Goal: Information Seeking & Learning: Learn about a topic

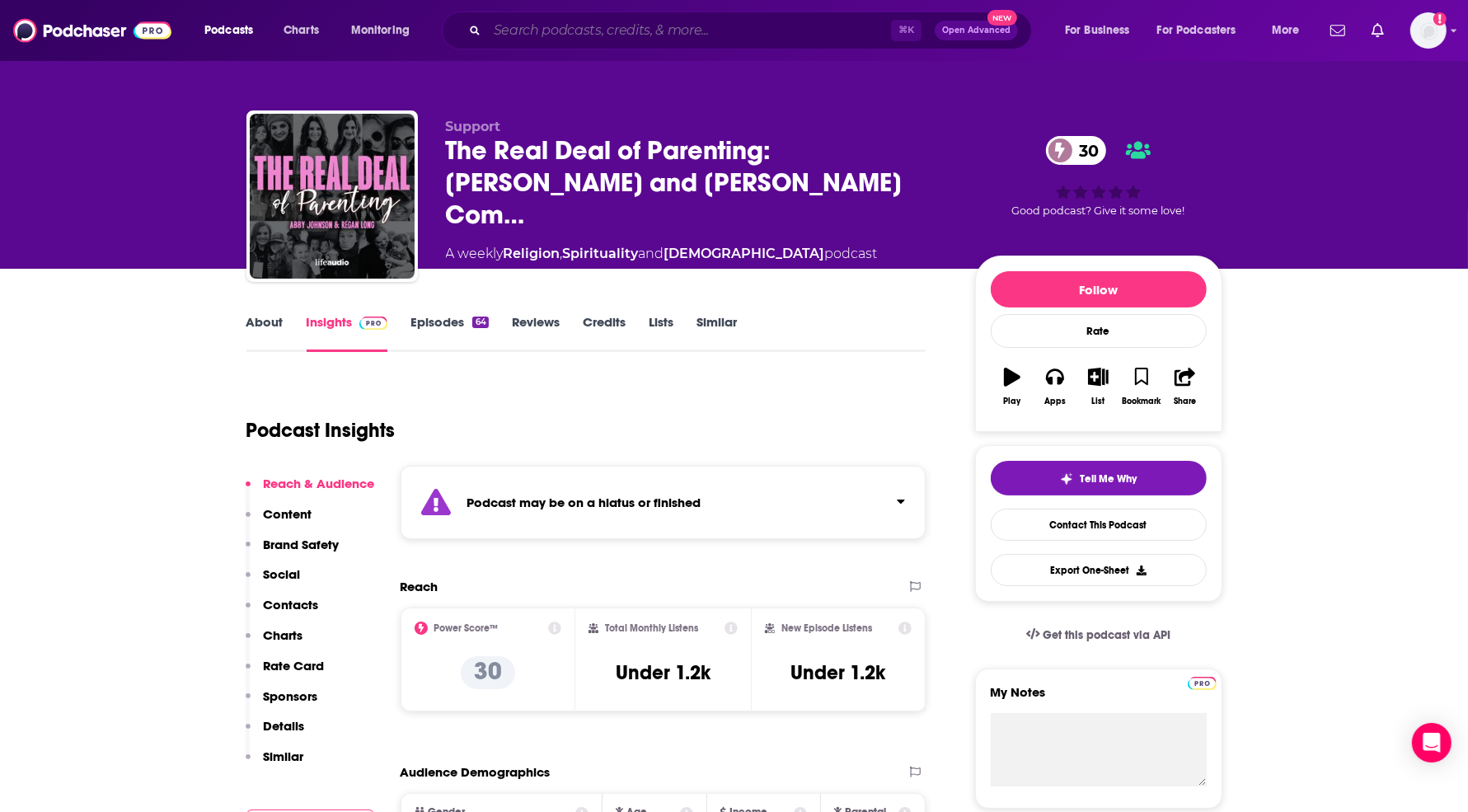
click at [534, 37] on input "Search podcasts, credits, & more..." at bounding box center [689, 31] width 404 height 26
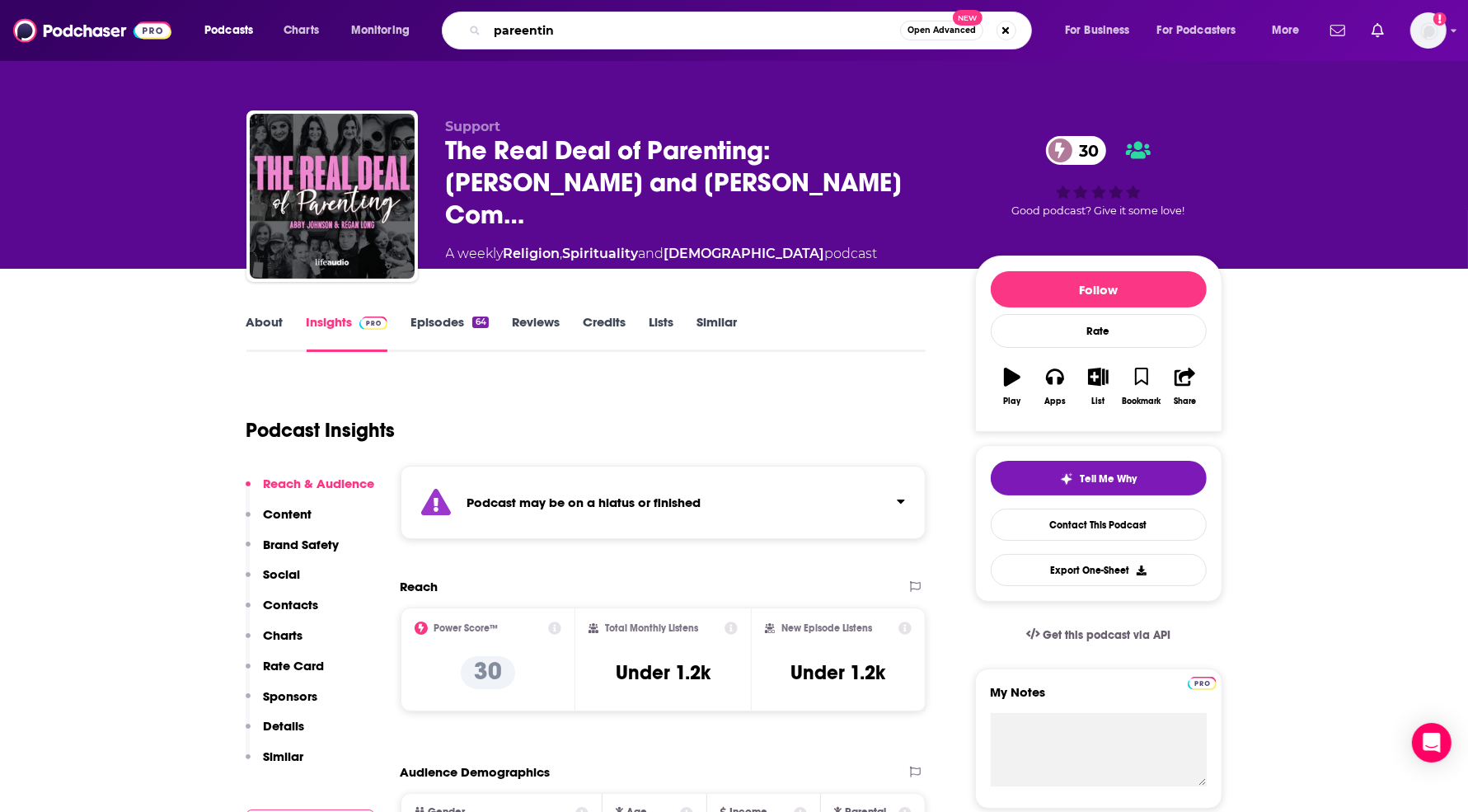
type input "pareenting"
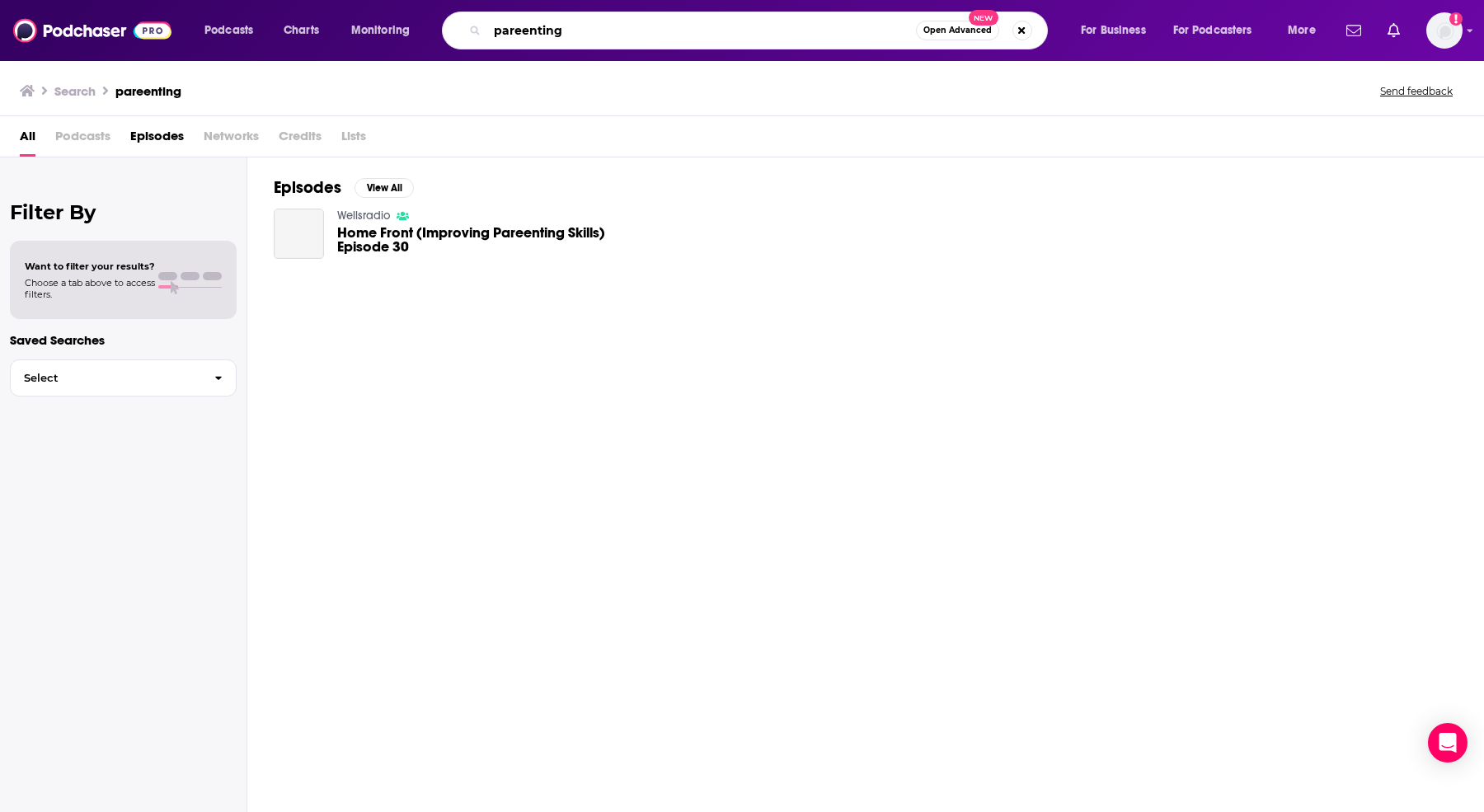
drag, startPoint x: 529, startPoint y: 36, endPoint x: 597, endPoint y: 68, distance: 75.2
click at [529, 35] on input "pareenting" at bounding box center [702, 31] width 429 height 26
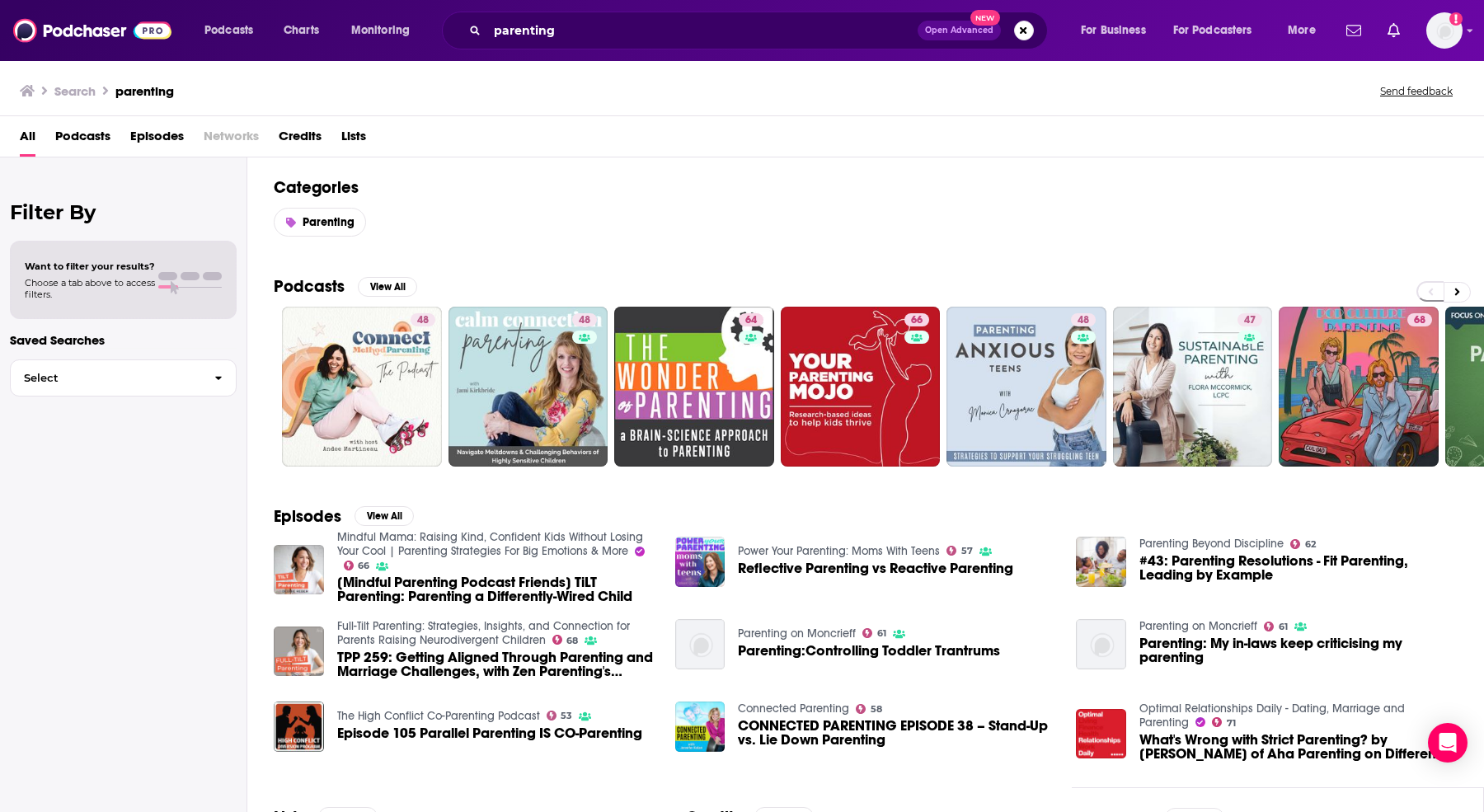
click at [556, 44] on div "parenting Open Advanced New" at bounding box center [745, 30] width 606 height 38
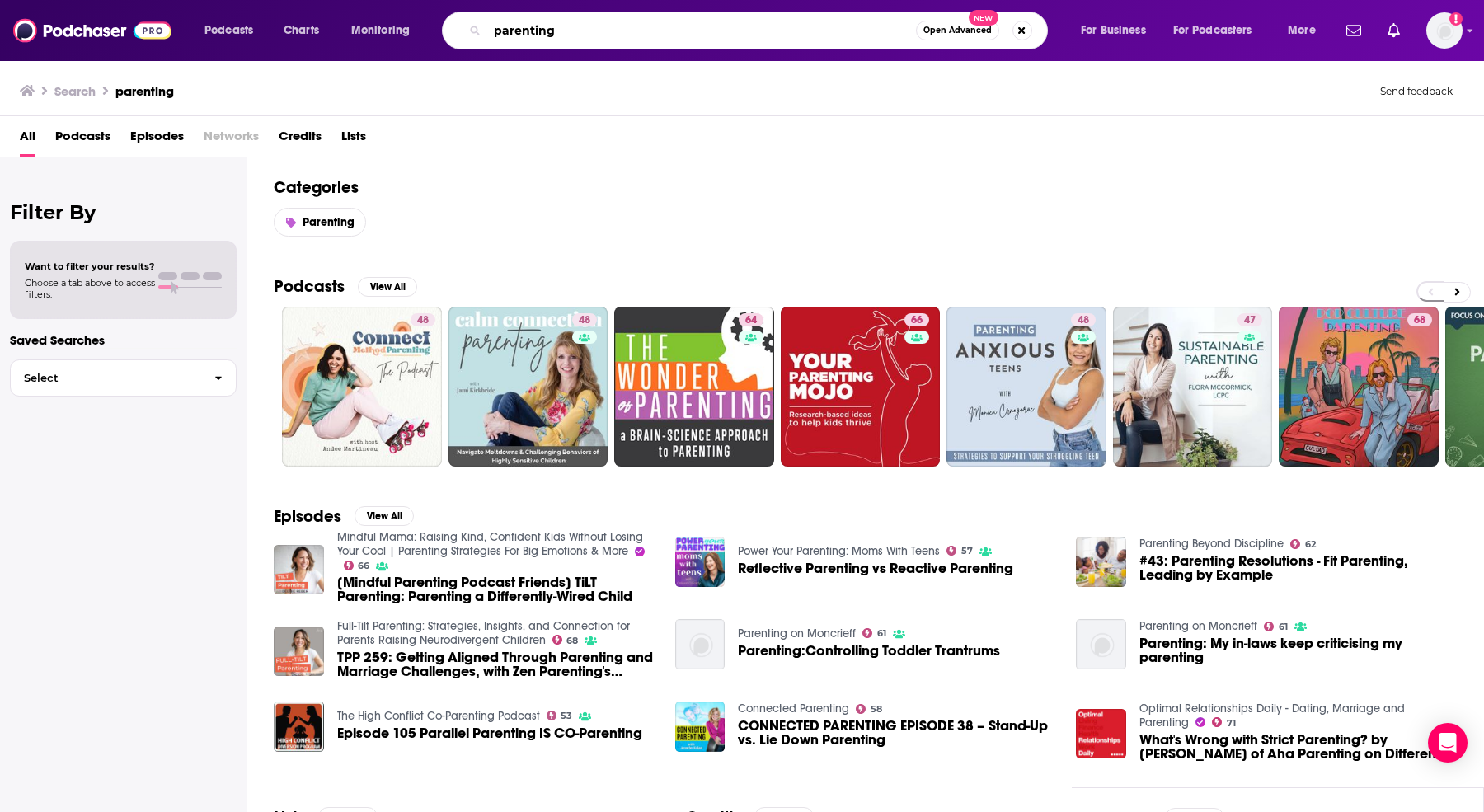
click at [551, 38] on input "parenting" at bounding box center [702, 31] width 429 height 26
type input "m is for mama"
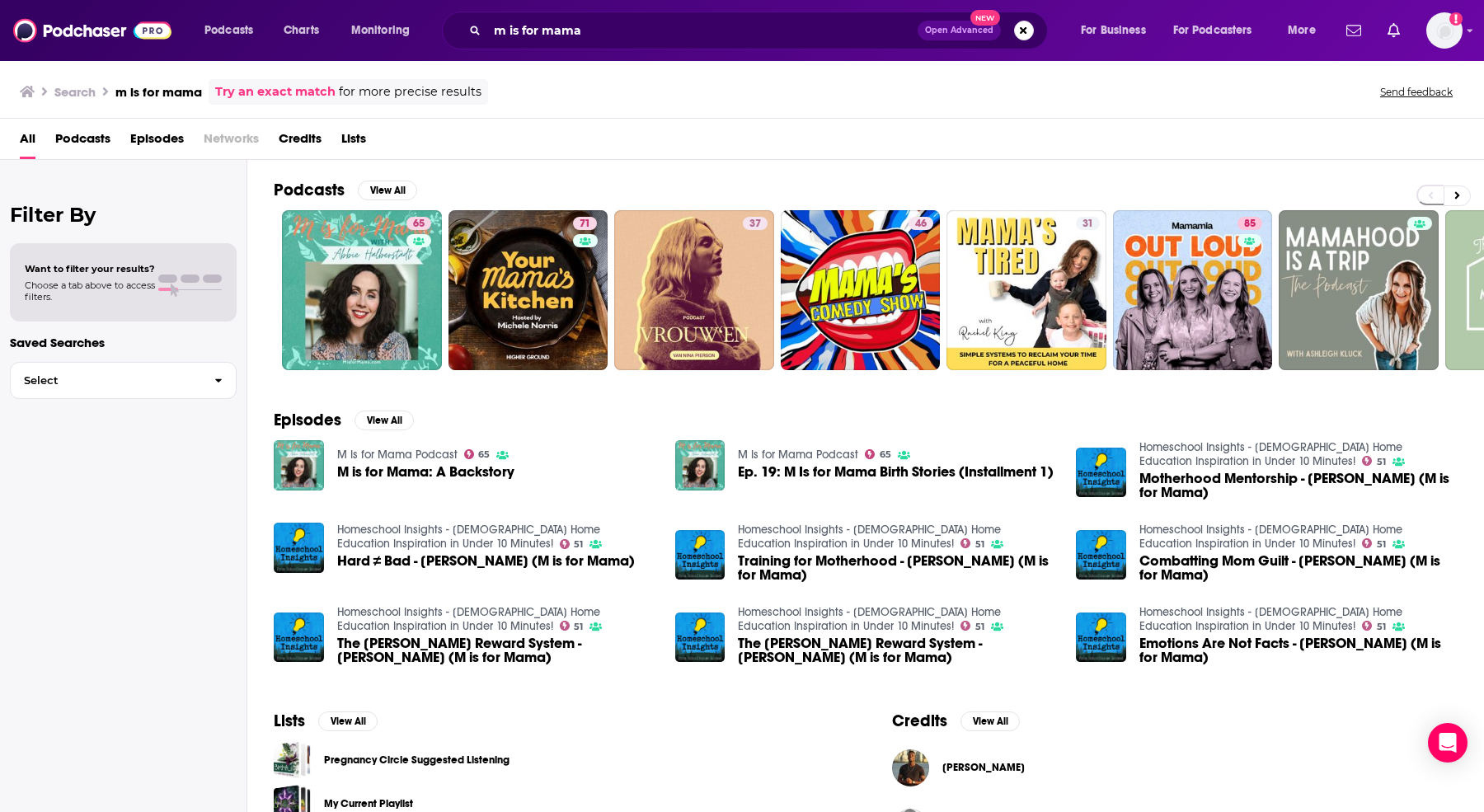
click at [448, 468] on span "M is for Mama: A Backstory" at bounding box center [426, 471] width 177 height 14
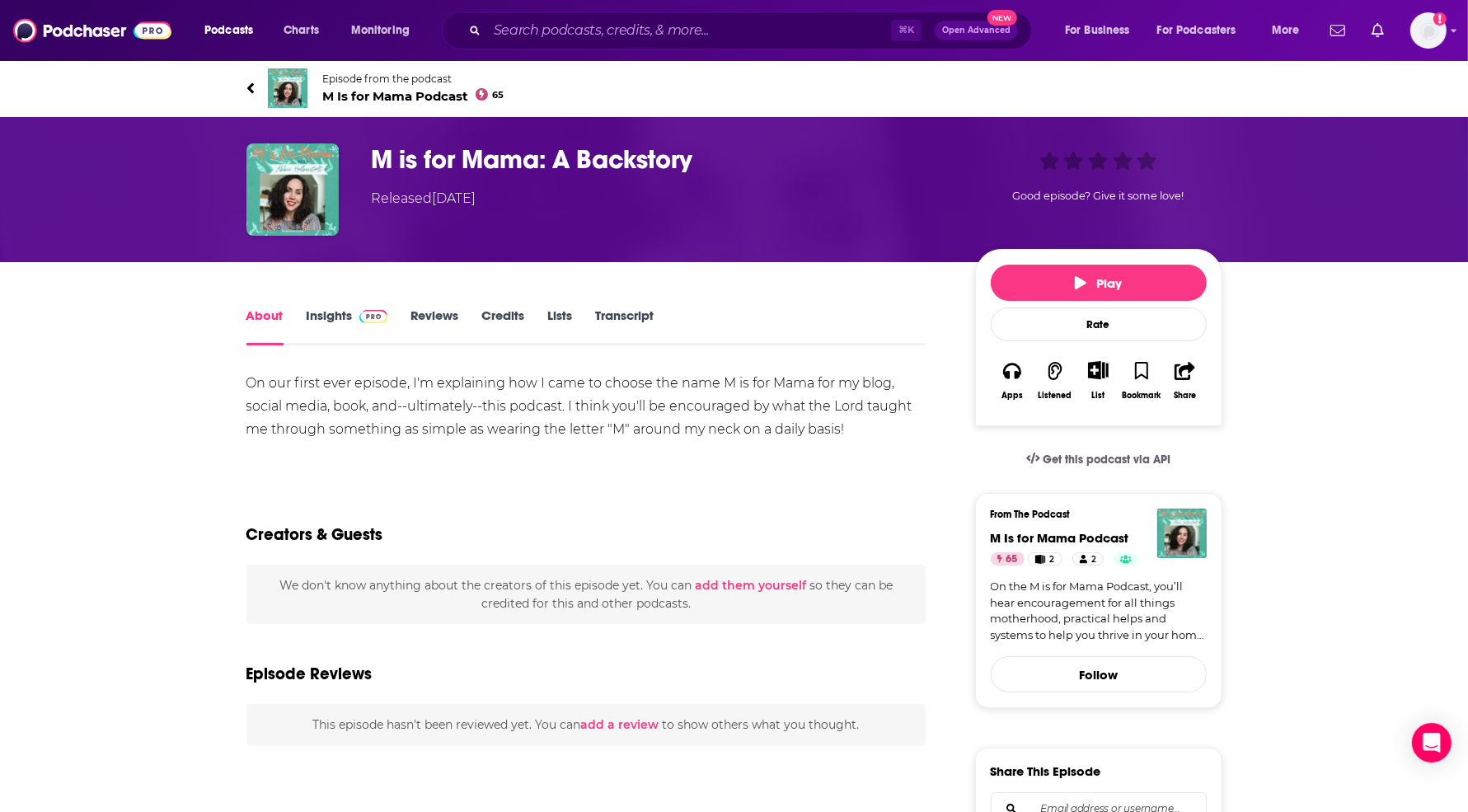
click at [317, 311] on link "Insights" at bounding box center [347, 326] width 82 height 38
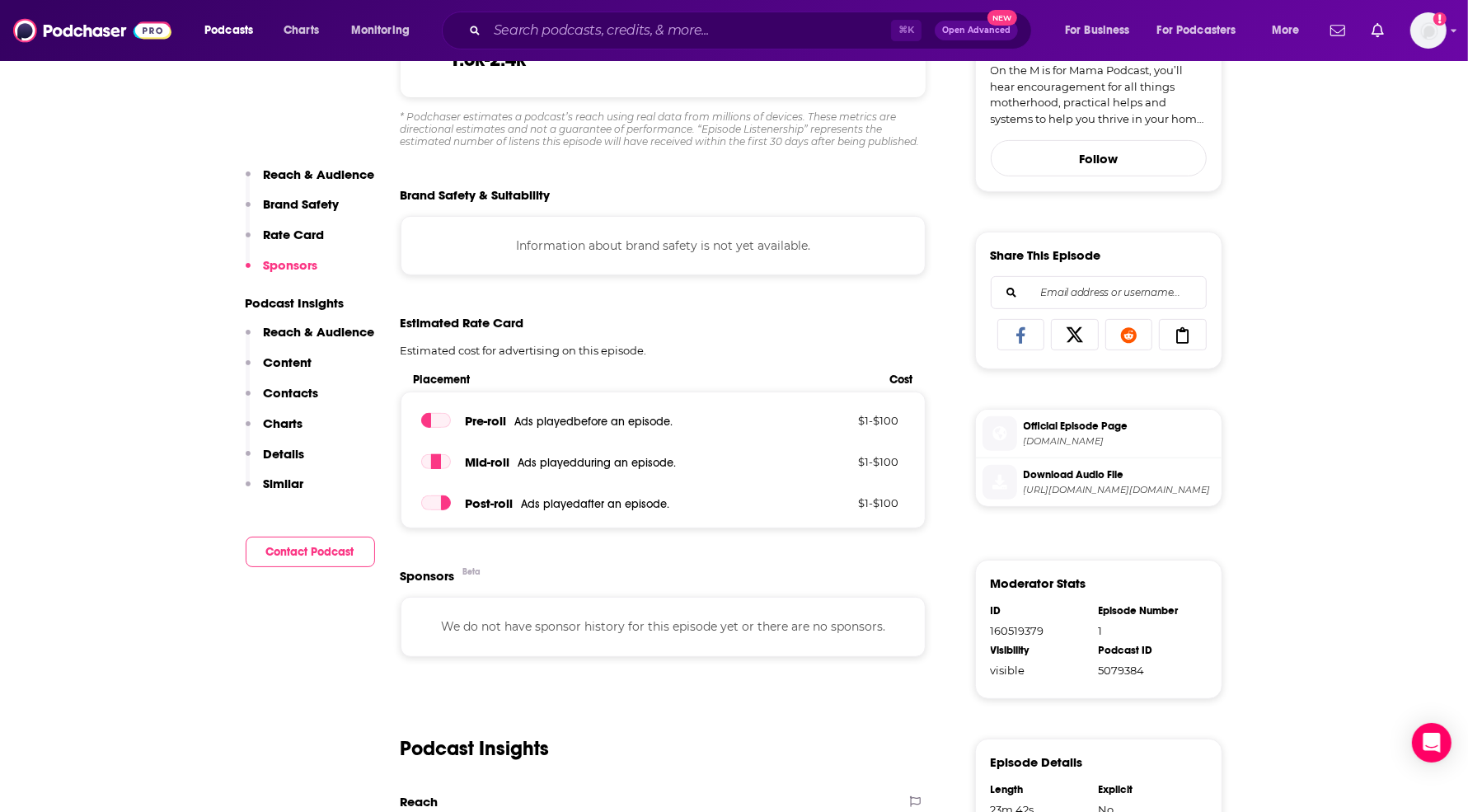
scroll to position [465, 0]
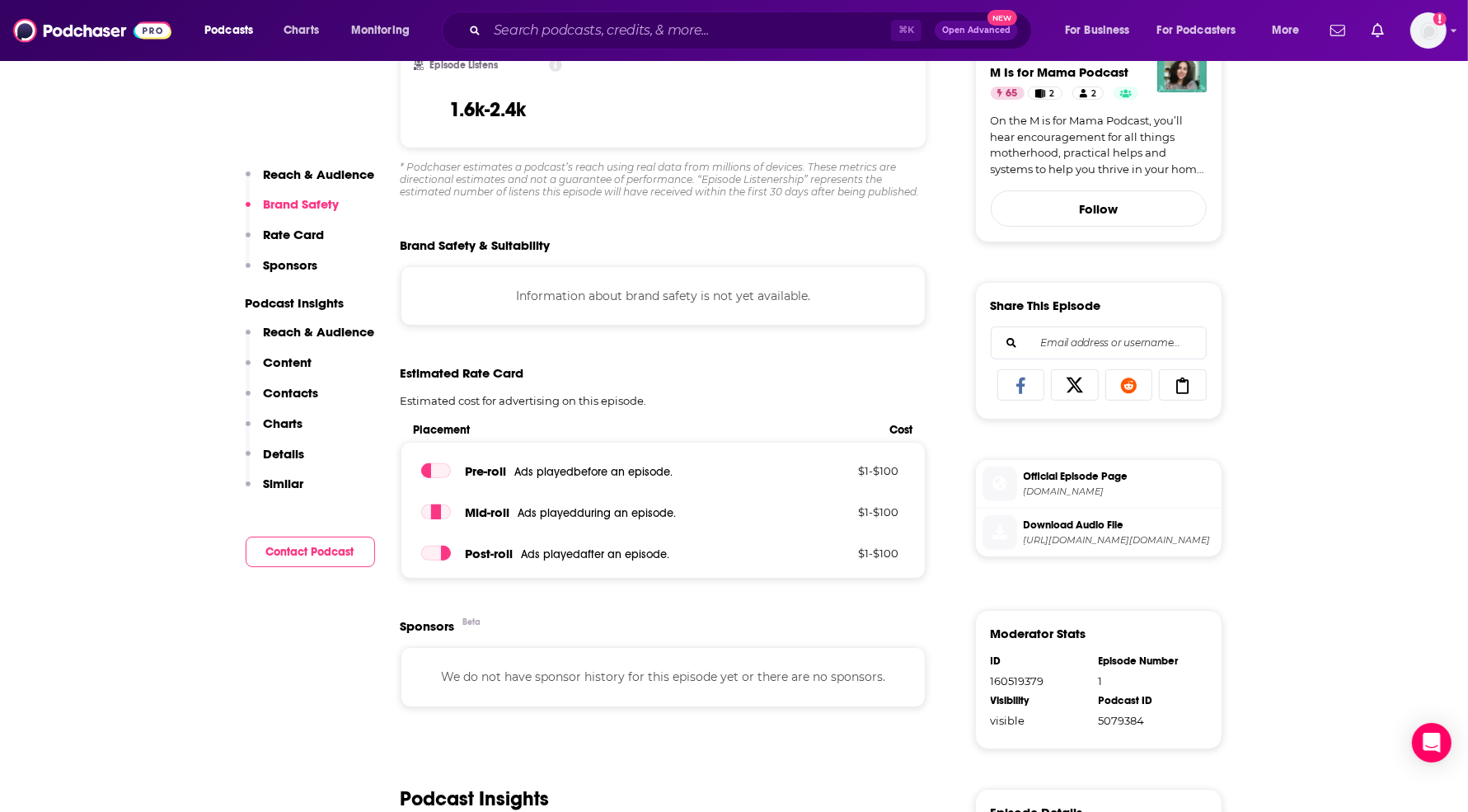
click at [1086, 478] on span "Official Episode Page" at bounding box center [1119, 476] width 191 height 15
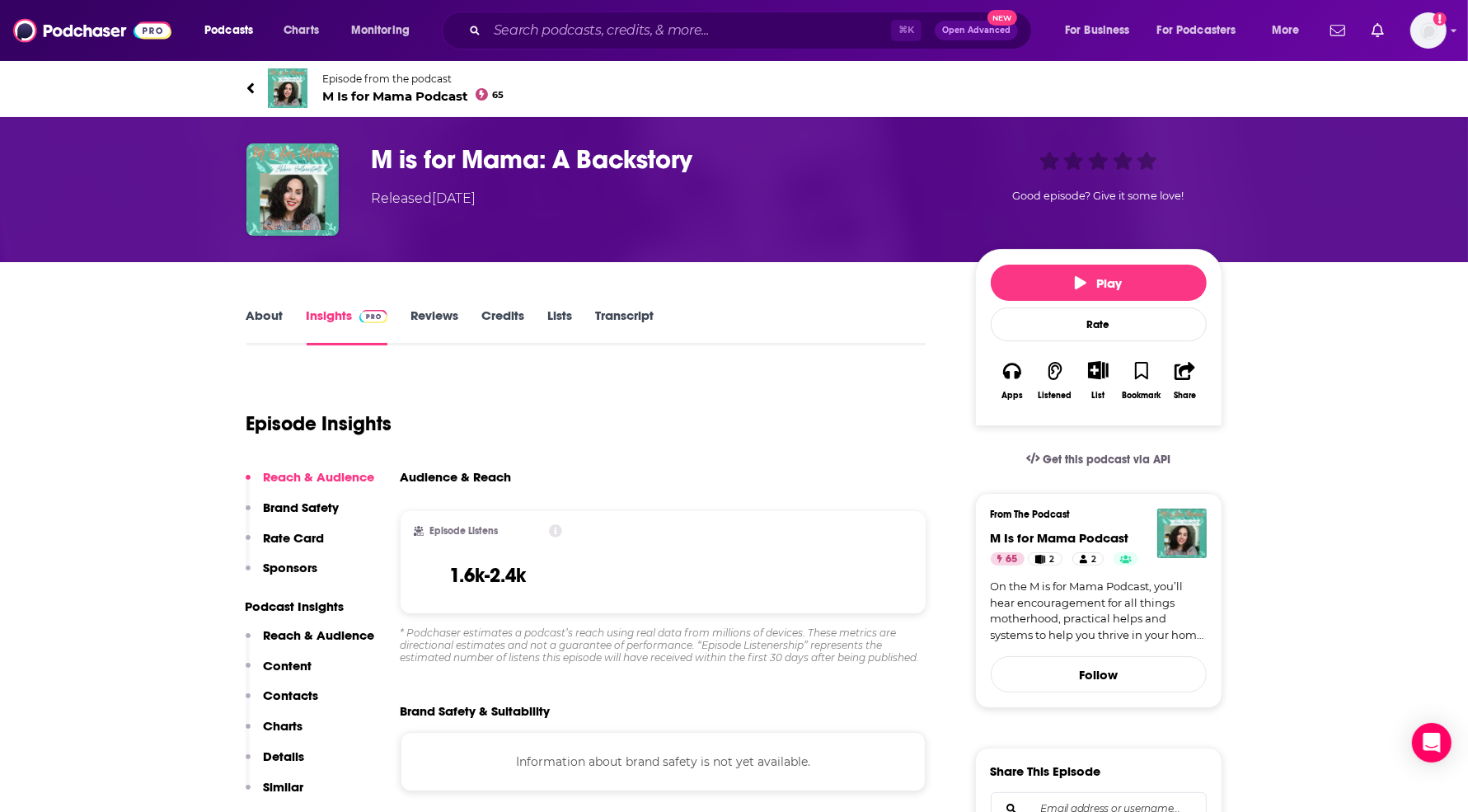
scroll to position [845, 0]
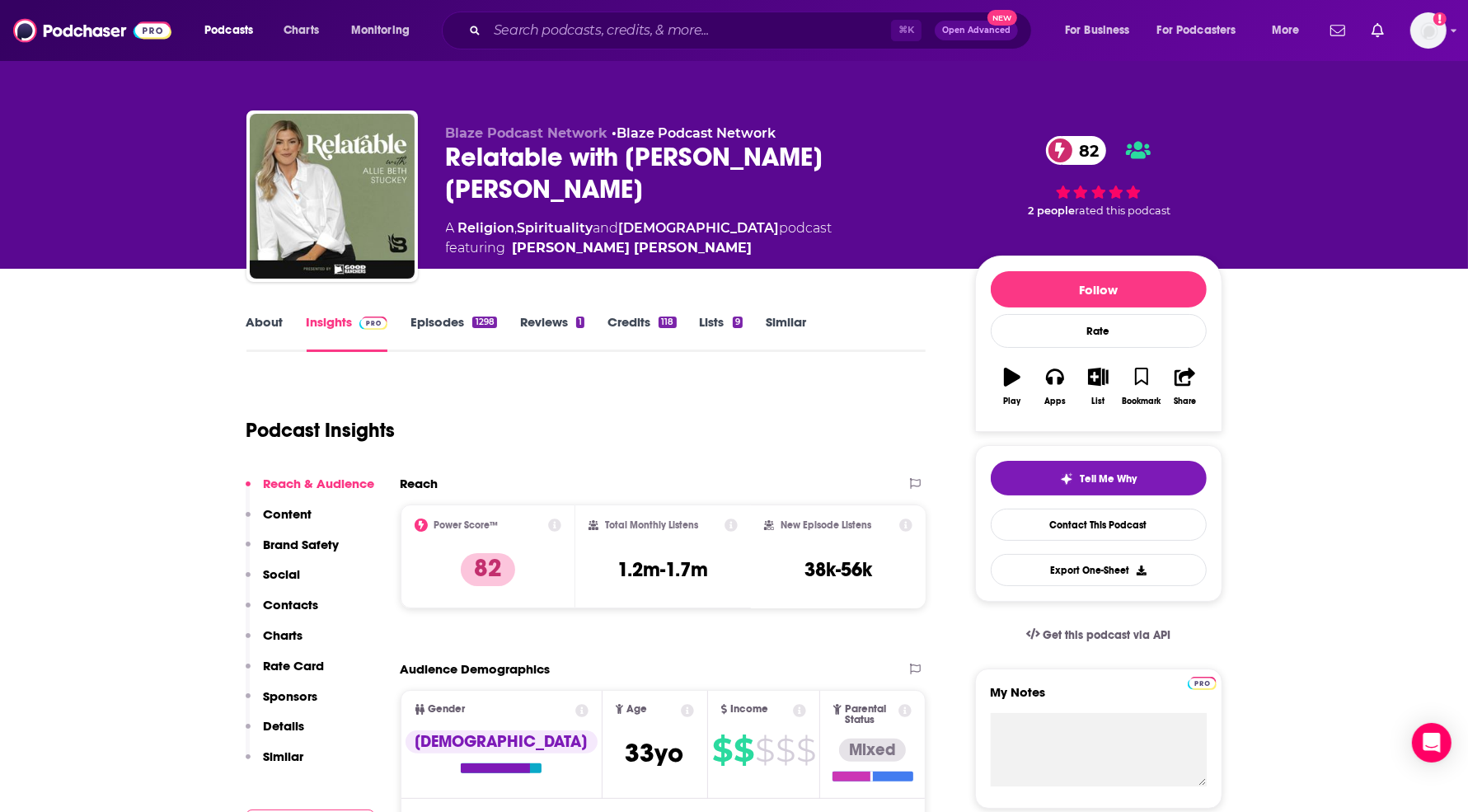
click at [533, 156] on div "Relatable with [PERSON_NAME] [PERSON_NAME] 82" at bounding box center [697, 173] width 503 height 64
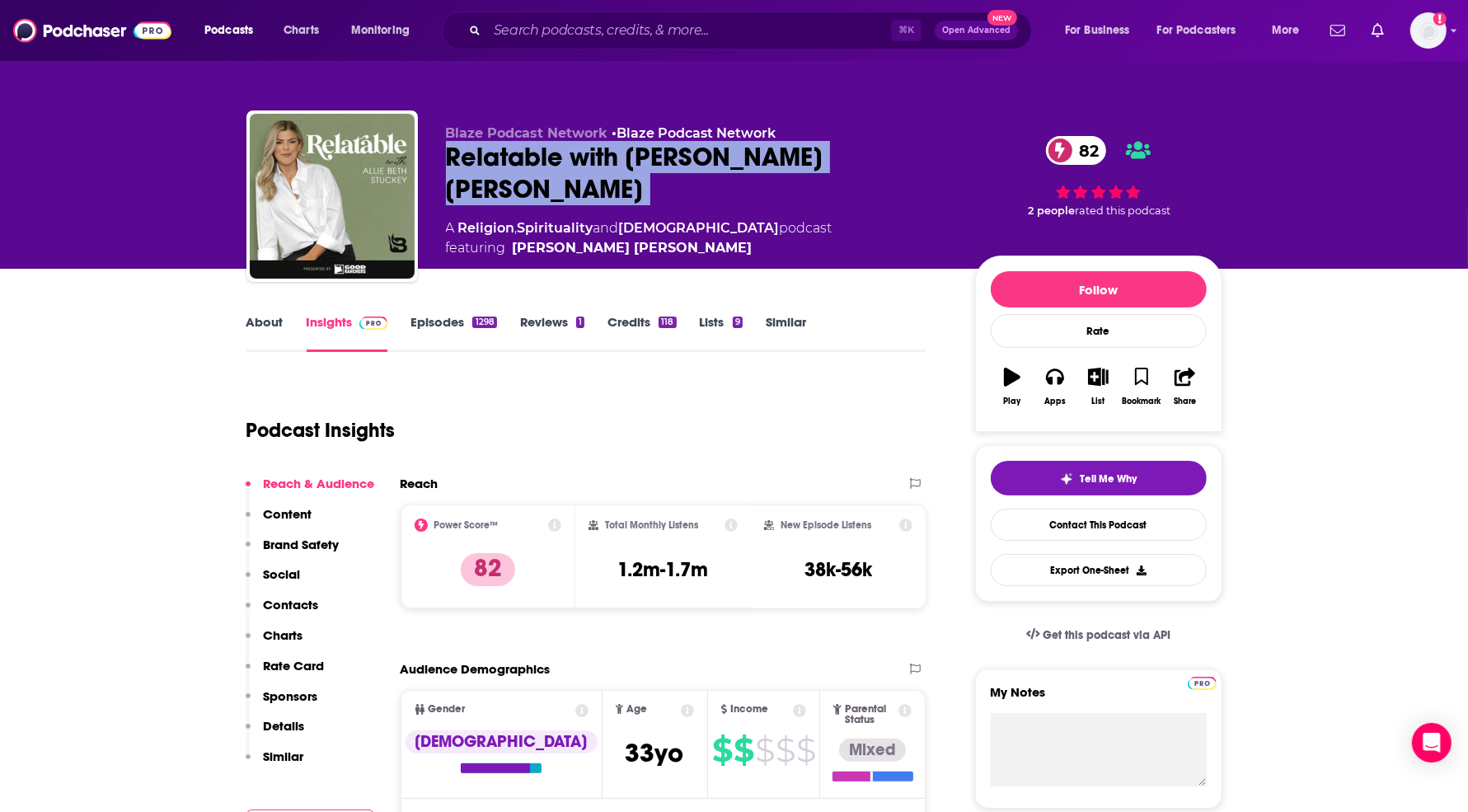
click at [533, 155] on div "Relatable with [PERSON_NAME] [PERSON_NAME] 82" at bounding box center [697, 173] width 503 height 64
copy div "Relatable with [PERSON_NAME] [PERSON_NAME] 82"
click at [655, 139] on link "Blaze Podcast Network" at bounding box center [696, 133] width 159 height 16
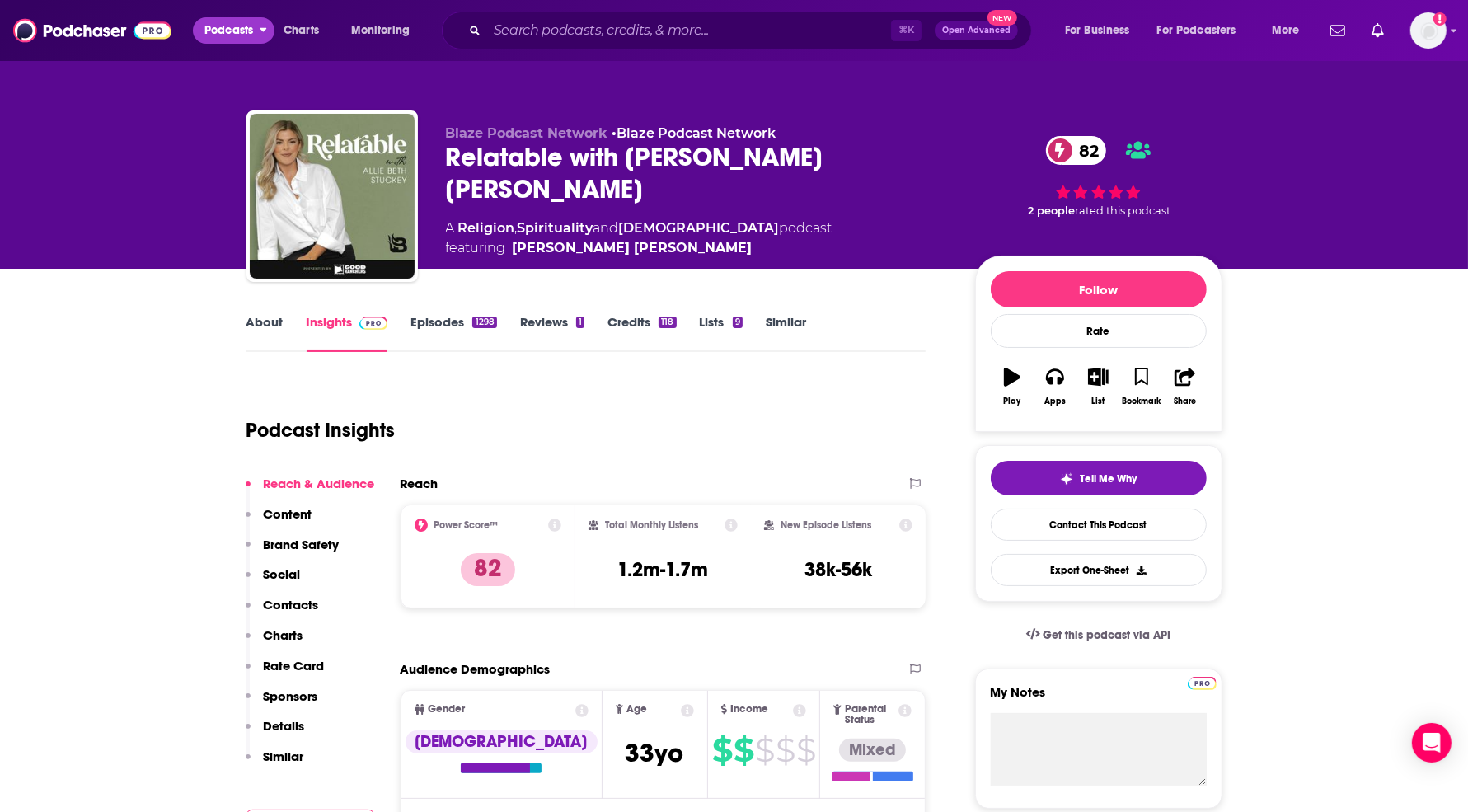
click at [234, 22] on span "Podcasts" at bounding box center [228, 31] width 48 height 23
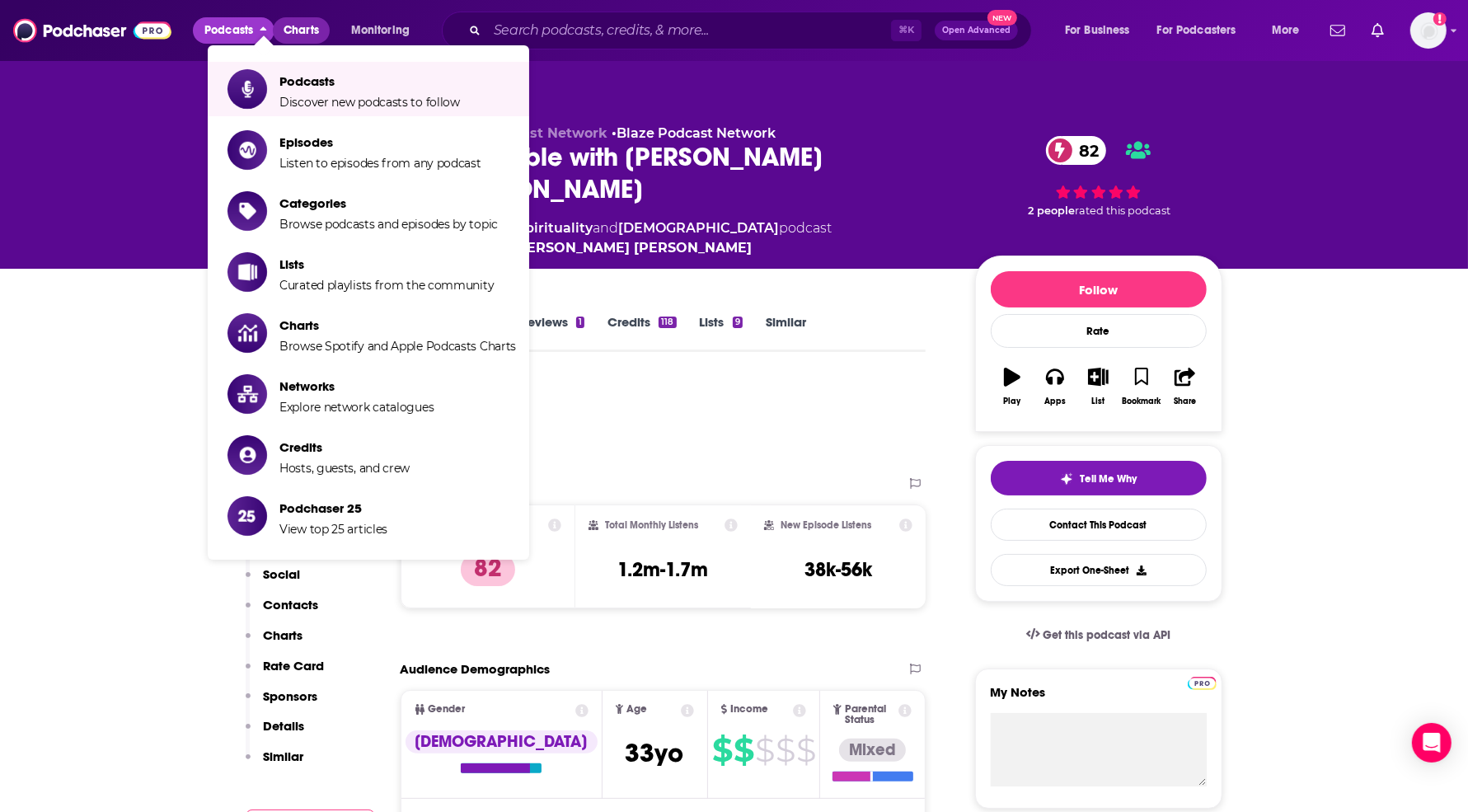
click at [305, 32] on span "Charts" at bounding box center [301, 31] width 35 height 23
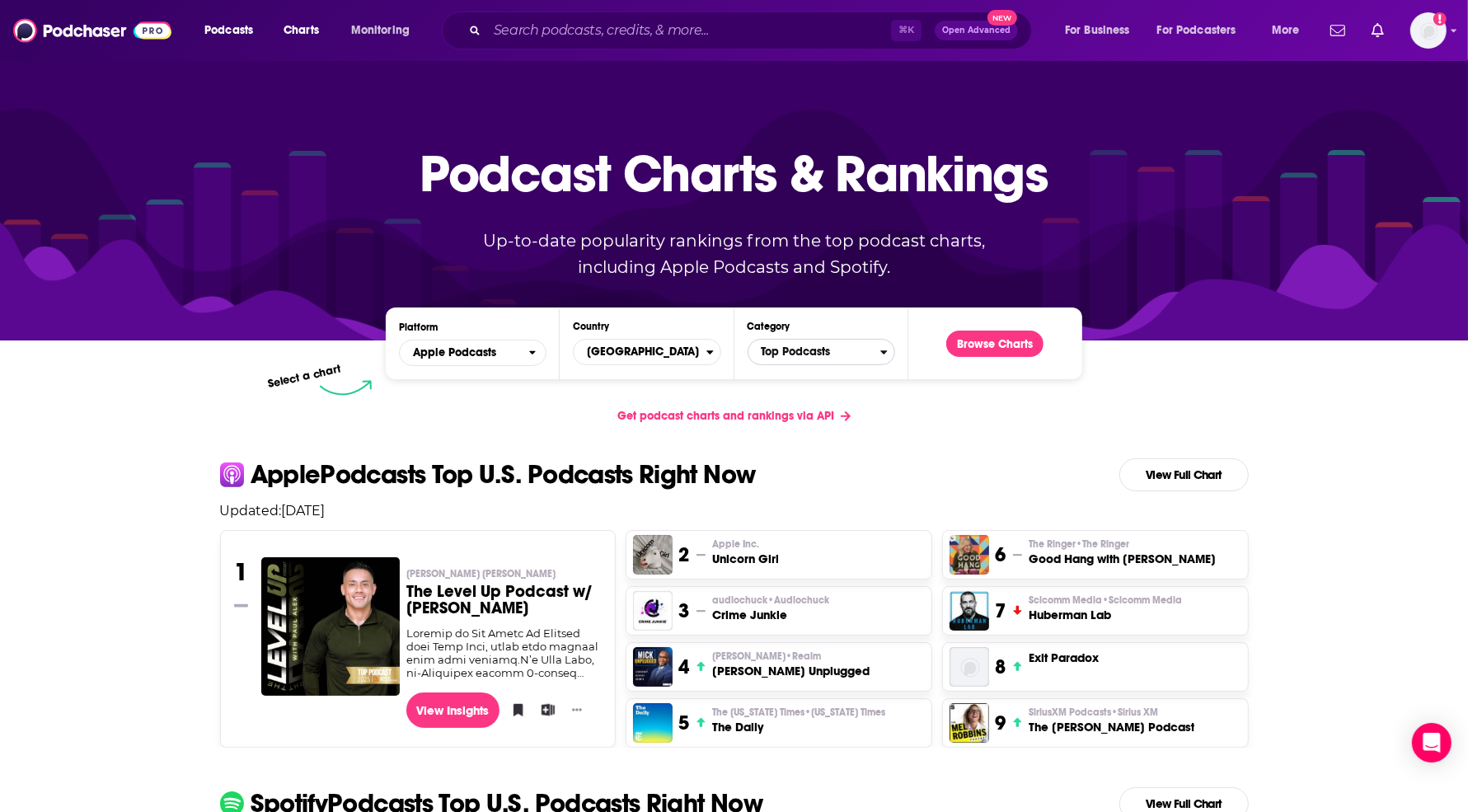
click at [815, 348] on span "Top Podcasts" at bounding box center [814, 352] width 132 height 28
click at [808, 371] on input "Categories" at bounding box center [821, 377] width 133 height 22
type input "paren"
click at [829, 395] on div "paren" at bounding box center [821, 377] width 133 height 38
click at [819, 403] on button "Kids & Family / Parenting" at bounding box center [821, 407] width 133 height 22
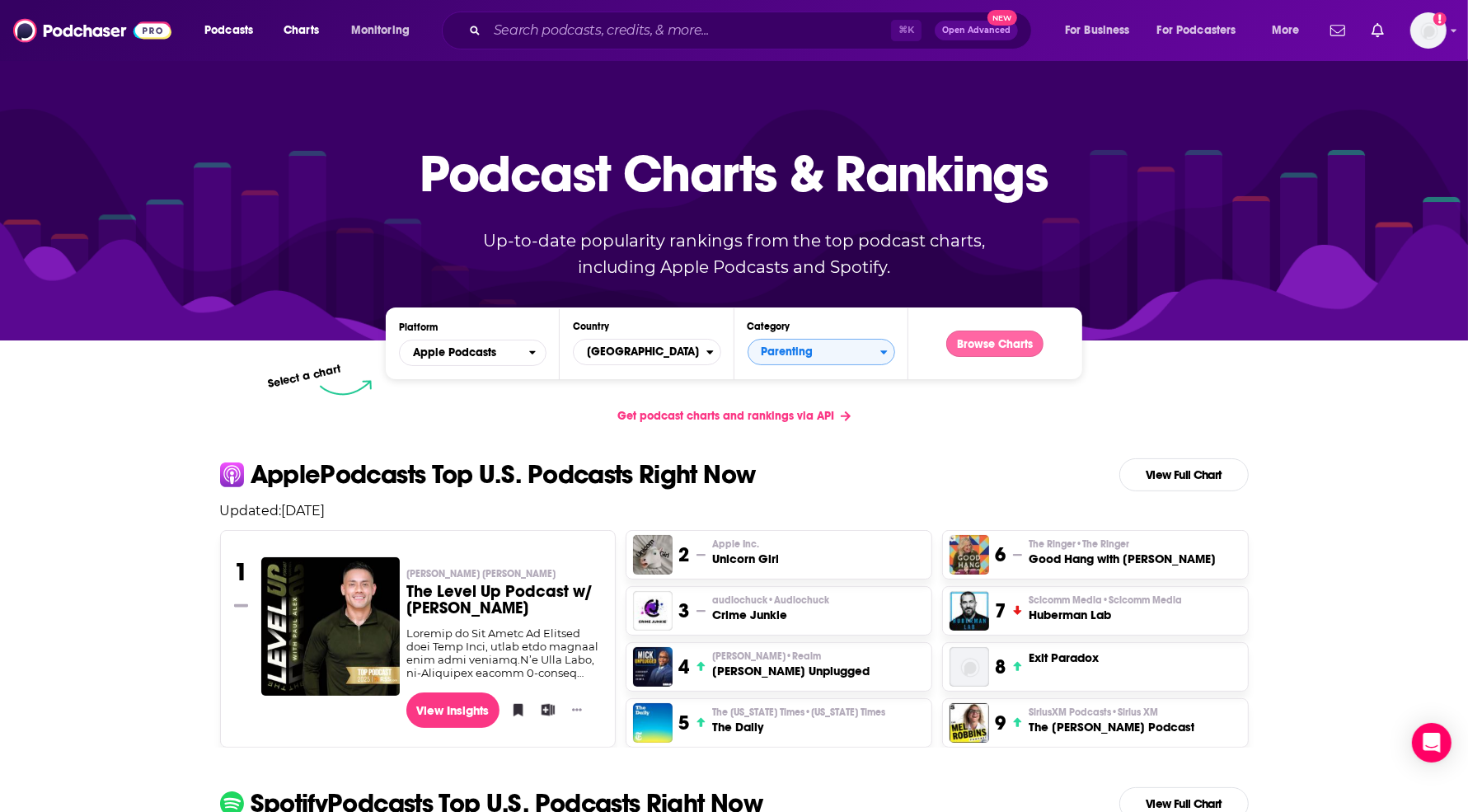
click at [1011, 344] on button "Browse Charts" at bounding box center [995, 343] width 97 height 26
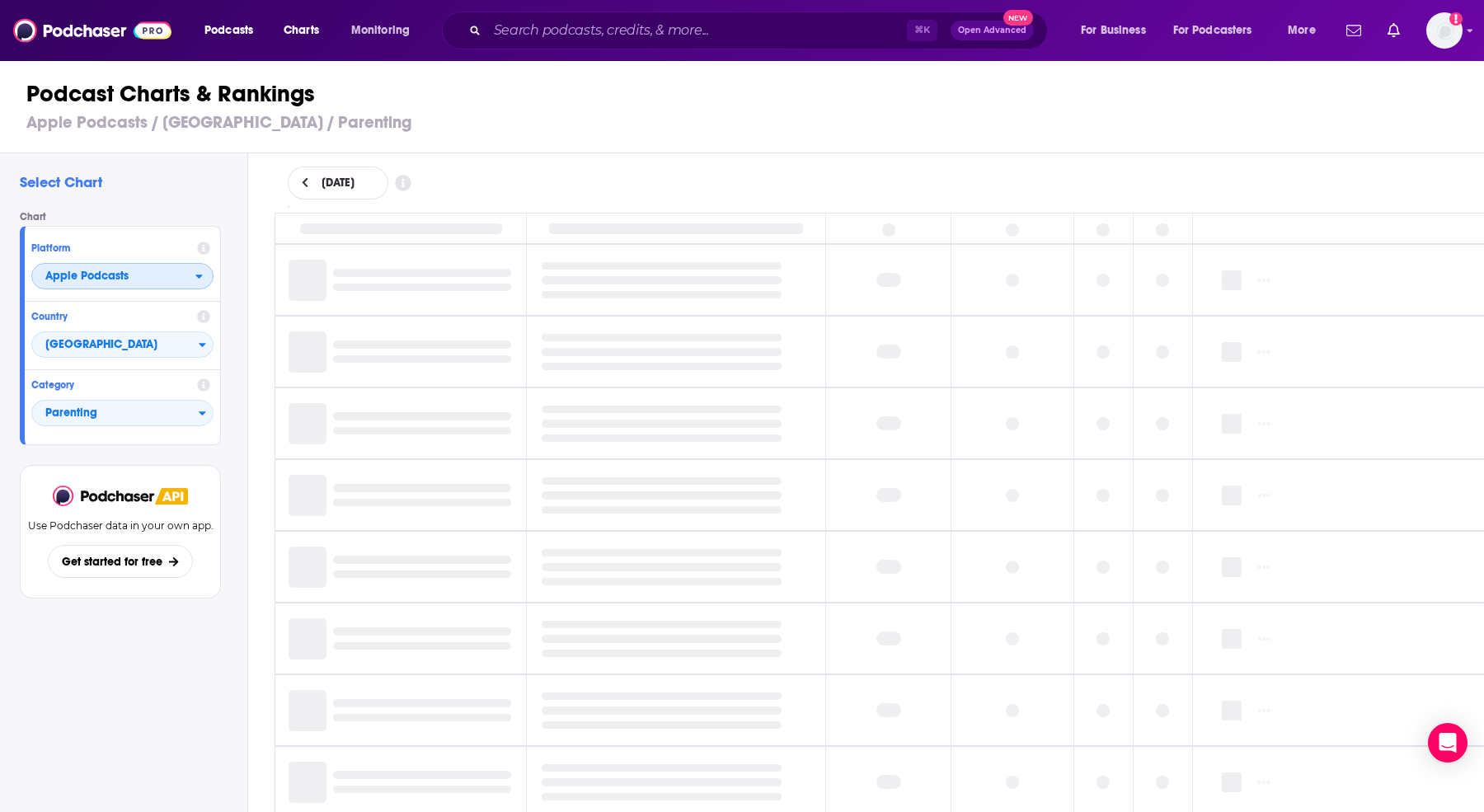
click at [98, 281] on span "Apple Podcasts" at bounding box center [87, 276] width 83 height 11
click at [202, 199] on div "Select Chart Chart Platform Apple Podcasts Apple Podcasts Spotify Country Unite…" at bounding box center [124, 530] width 248 height 753
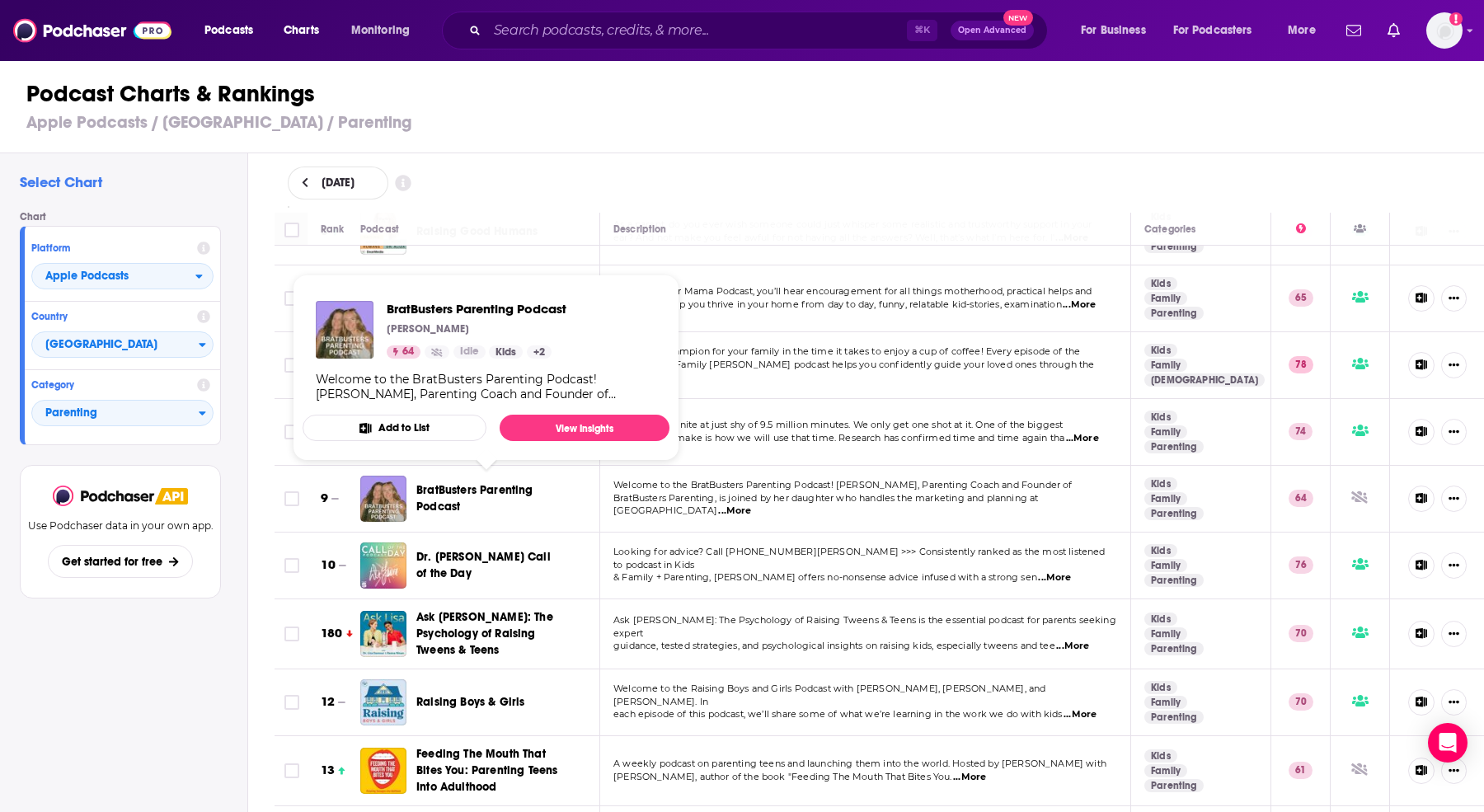
scroll to position [387, 0]
drag, startPoint x: 844, startPoint y: 327, endPoint x: 833, endPoint y: 327, distance: 11.0
click at [844, 327] on td "On the M is for Mama Podcast, you’ll hear encouragement for all things motherho…" at bounding box center [865, 298] width 531 height 67
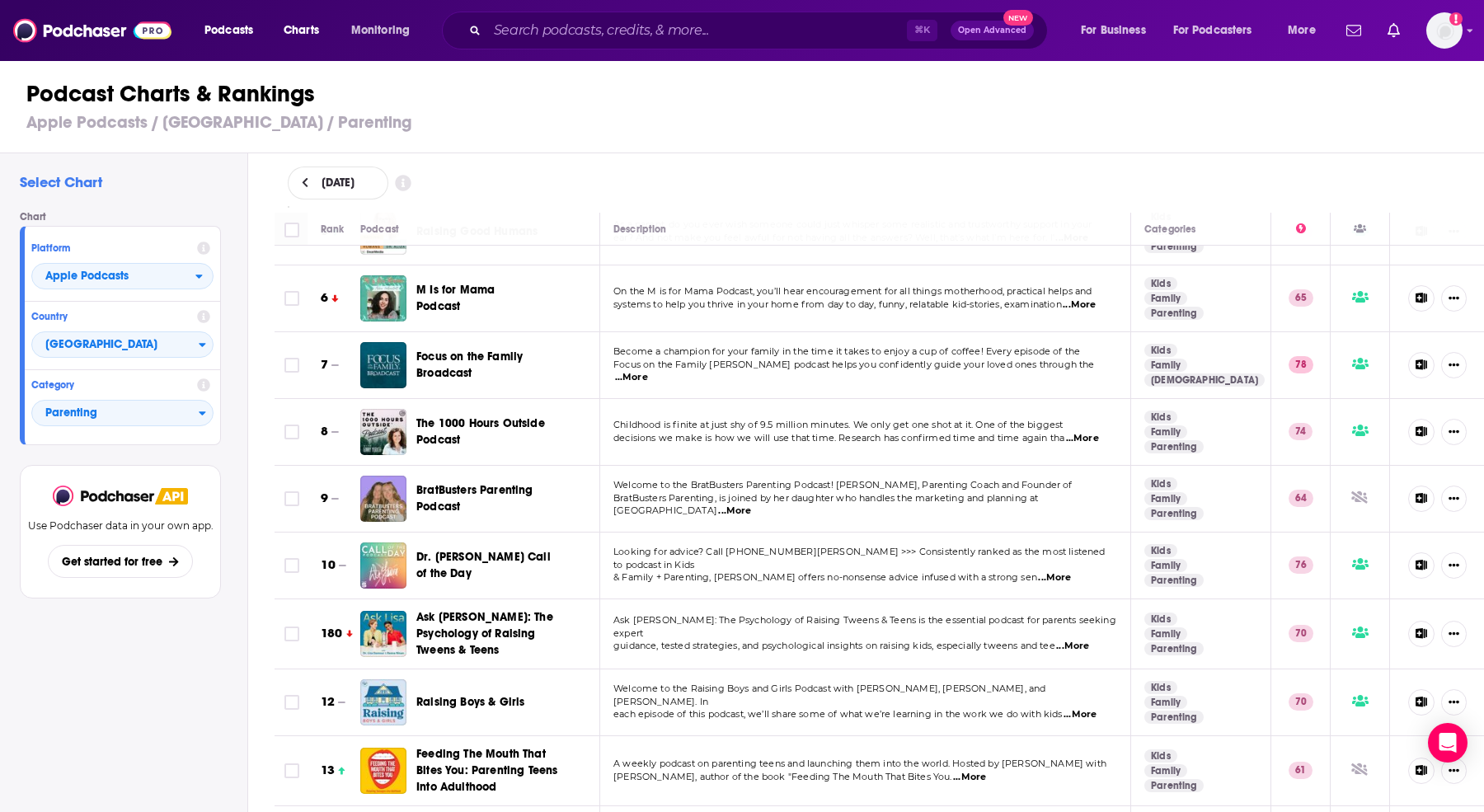
click at [1078, 300] on span "...More" at bounding box center [1079, 305] width 33 height 13
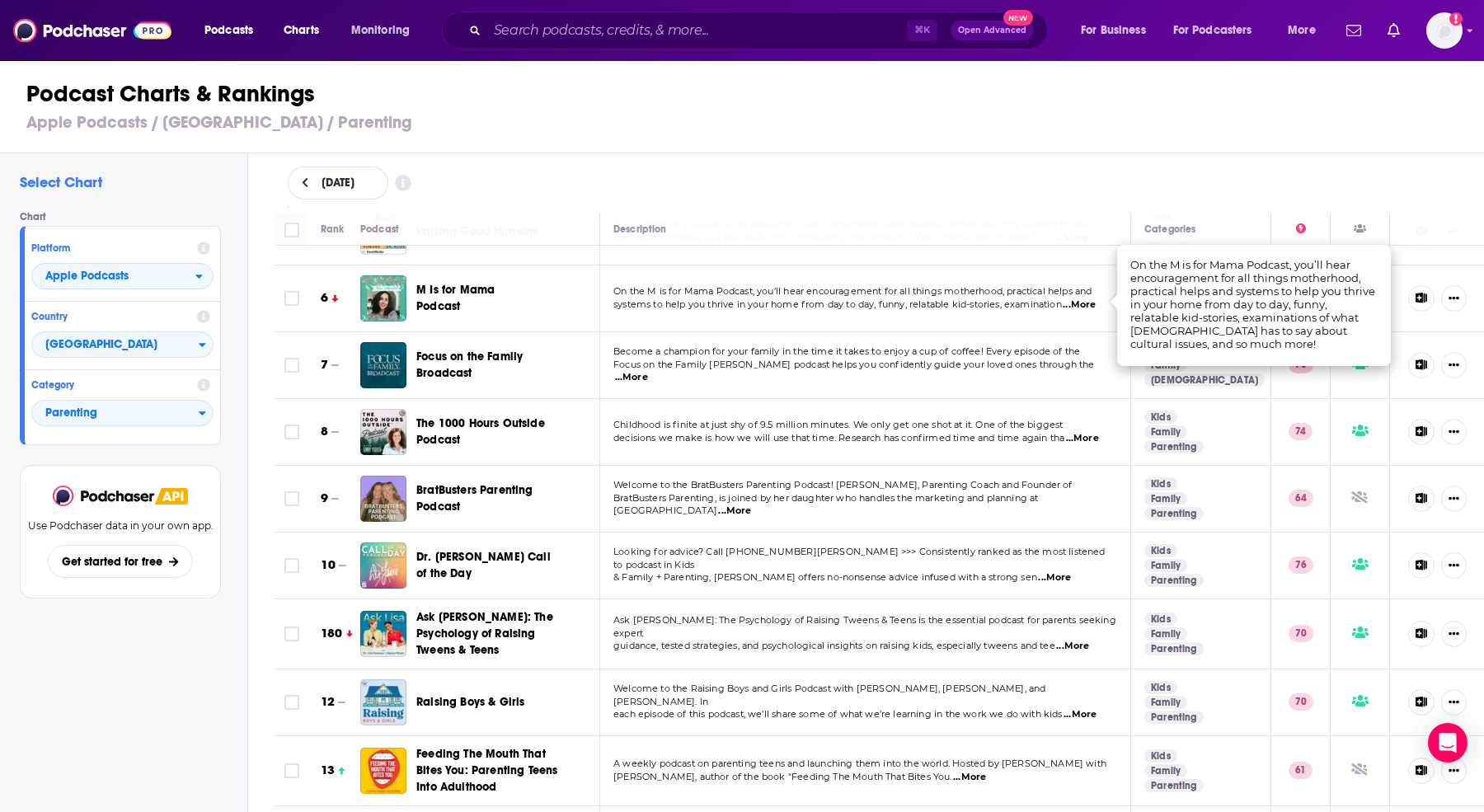
drag, startPoint x: 1070, startPoint y: 299, endPoint x: 861, endPoint y: 292, distance: 209.1
click at [1069, 299] on span "...More" at bounding box center [1079, 305] width 33 height 13
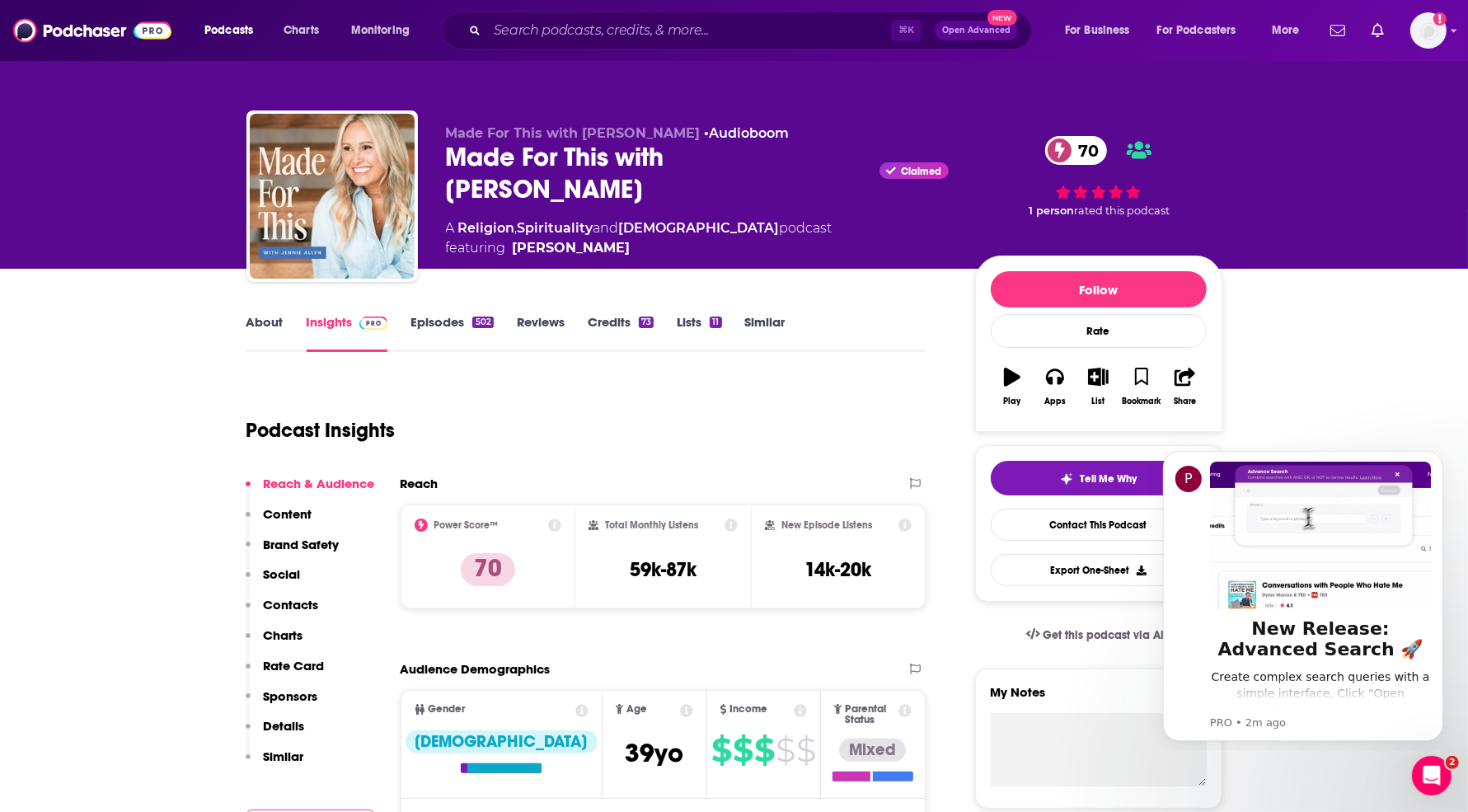
click at [595, 153] on div "Made For This with Jennie Allen Claimed 70" at bounding box center [697, 173] width 503 height 64
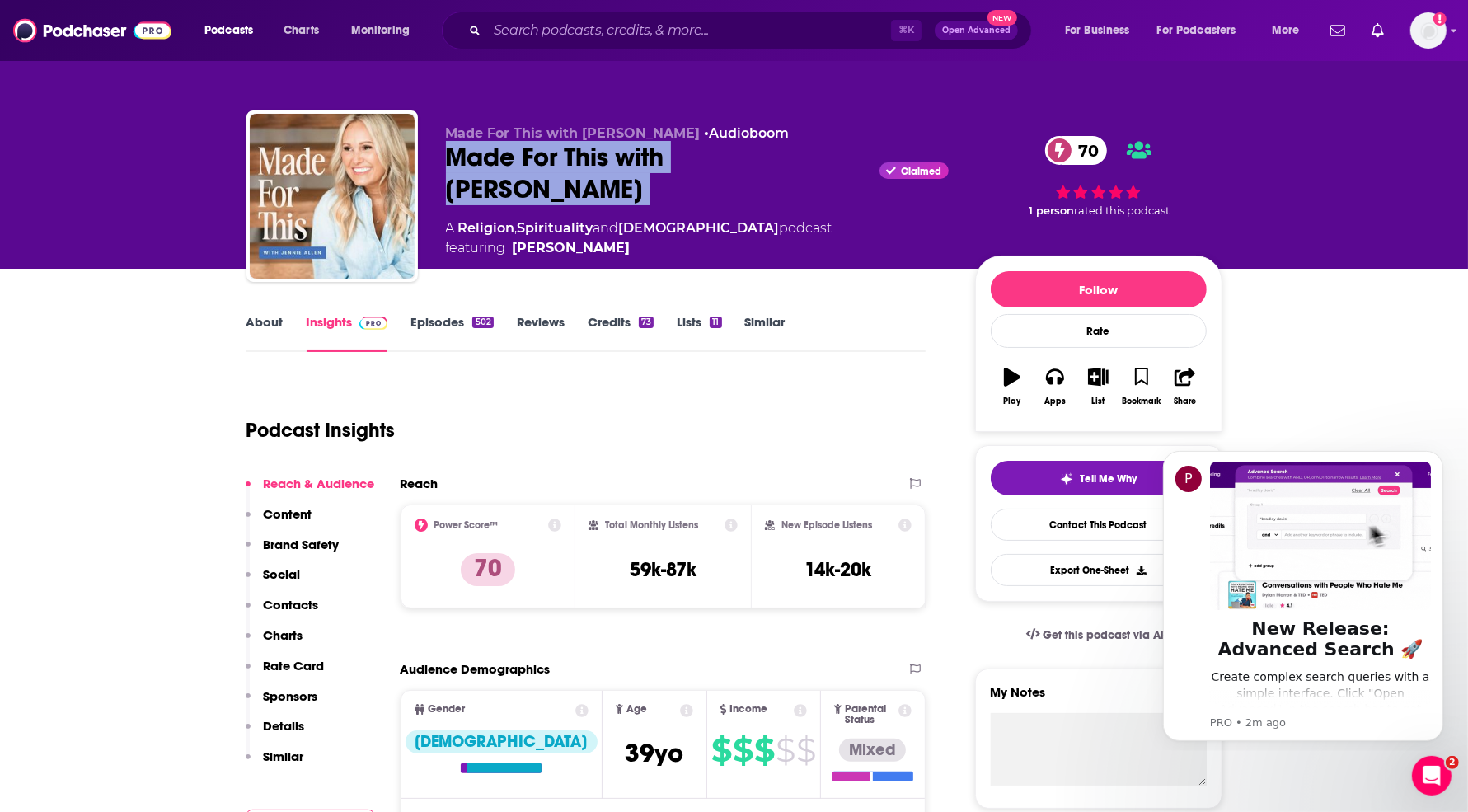
click at [595, 153] on div "Made For This with Jennie Allen Claimed 70" at bounding box center [697, 173] width 503 height 64
copy div "Made For This with Jennie Allen"
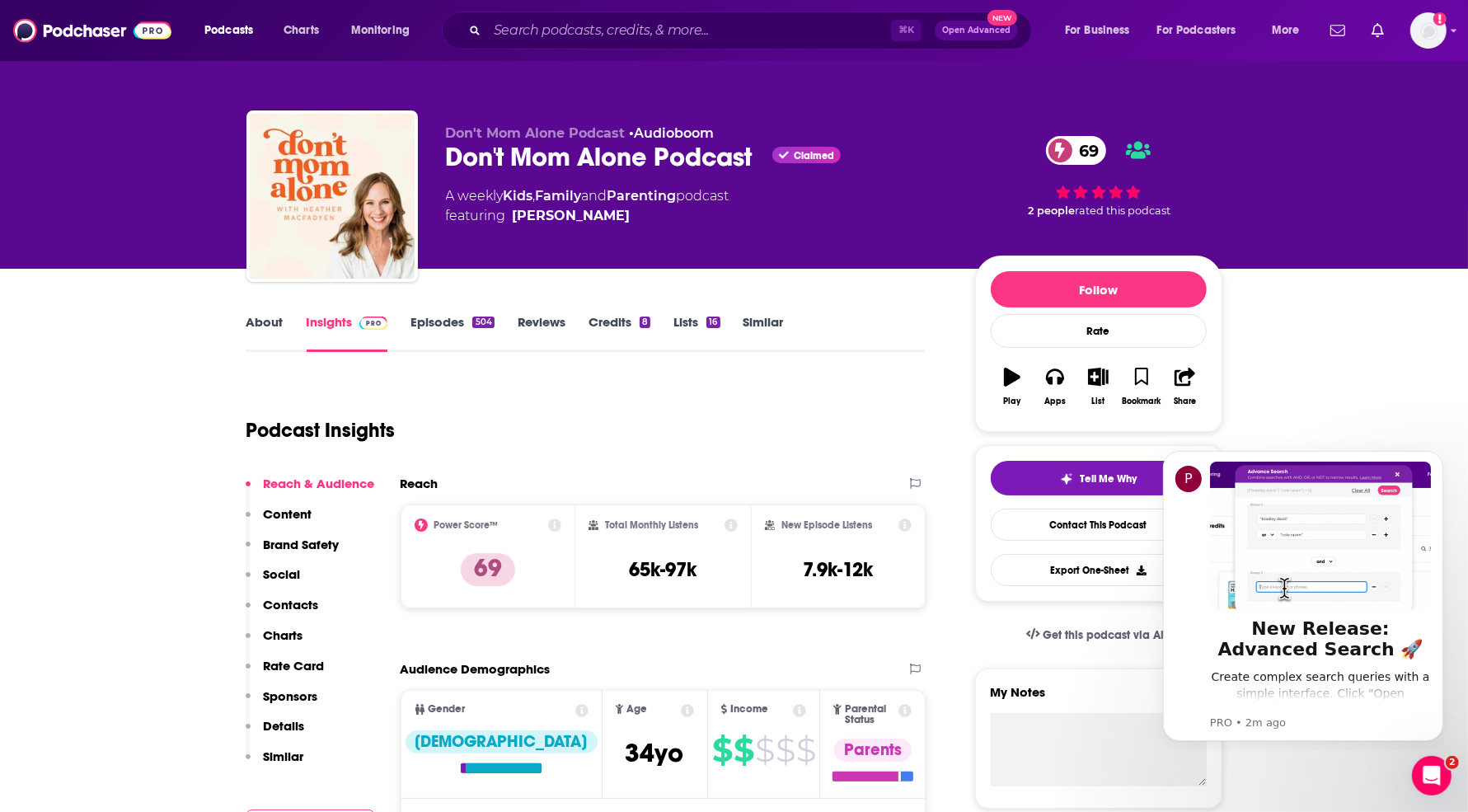
click at [579, 154] on div "Don't Mom Alone Podcast Claimed 69" at bounding box center [697, 157] width 503 height 32
click at [579, 154] on div "Don't Mom Alone Podcast Claimed 69" at bounding box center [697, 157] width 503 height 32
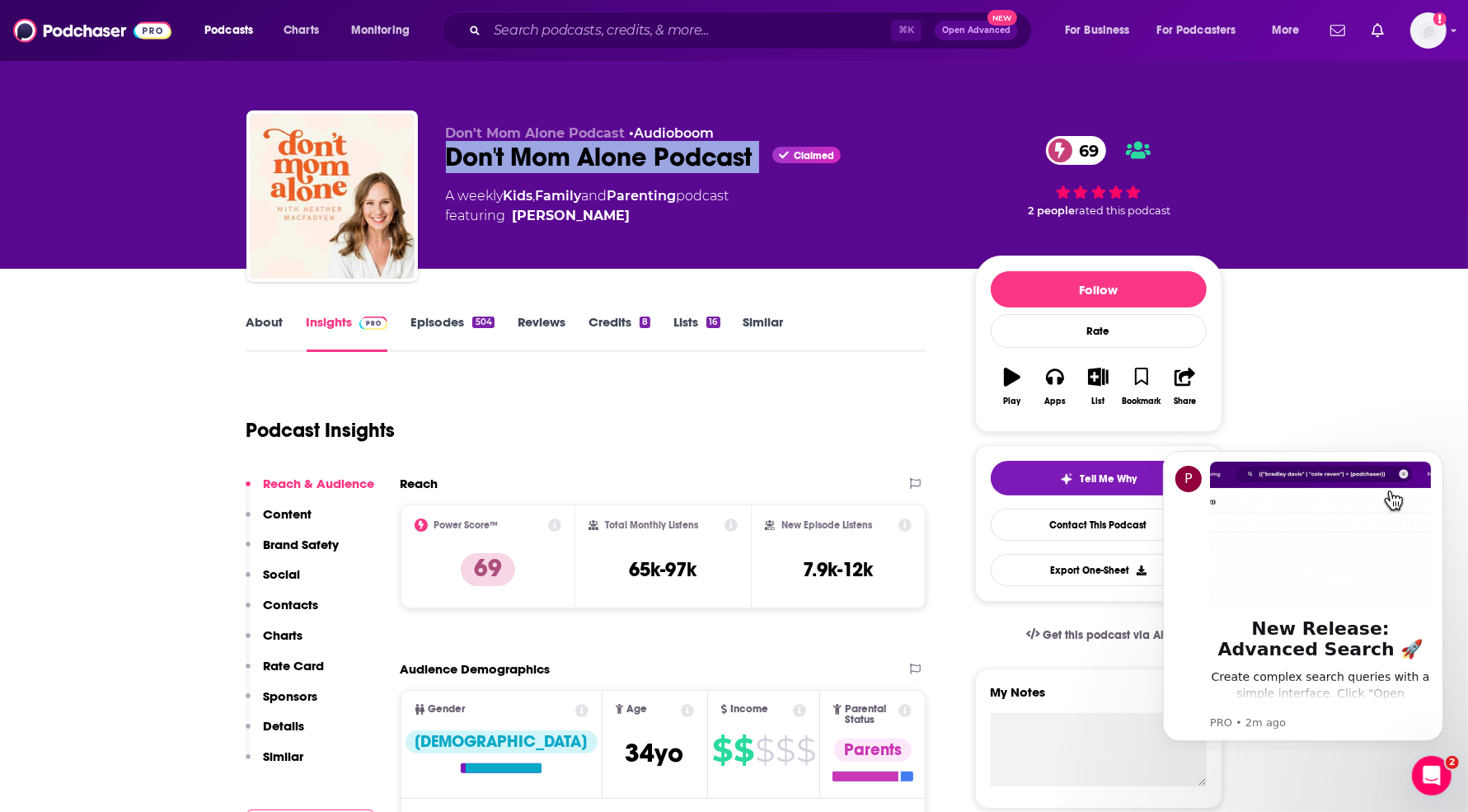
copy div "Don't Mom Alone Podcast"
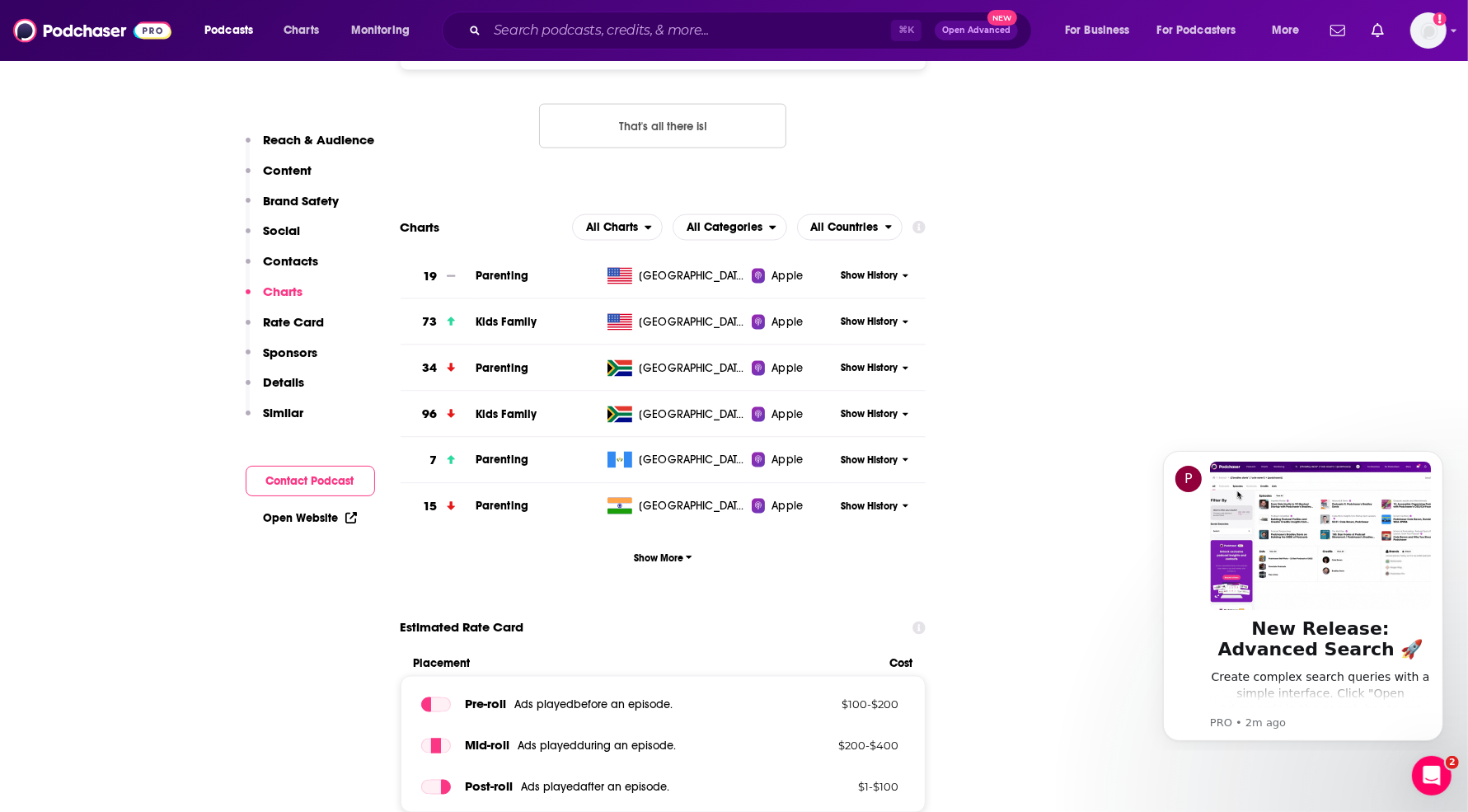
scroll to position [2677, 0]
